Goal: Complete application form: Complete application form

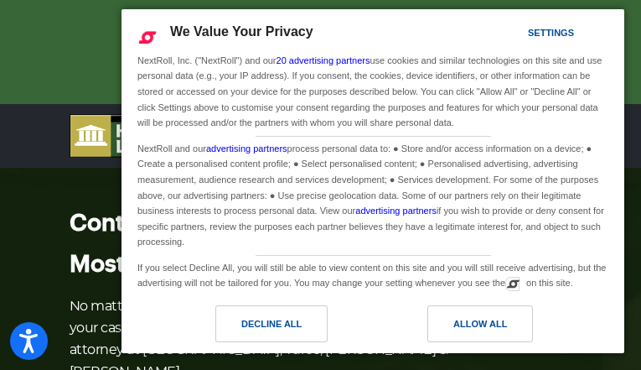
type input "jkJcxvMwogT"
type input "[EMAIL_ADDRESS][DOMAIN_NAME]"
type input "(858) 968-3698"
type input "iPQZxsEqeuOMJDw"
type input "LjEtMqESRVgSpLJ"
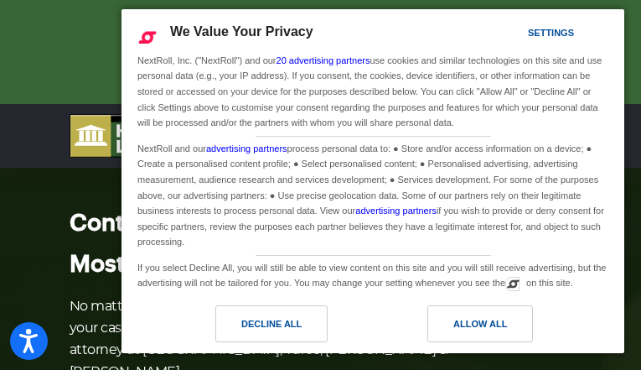
type input "[EMAIL_ADDRESS][DOMAIN_NAME]"
type input "5324353585"
type input "dTgepvNmsvzUYRQ"
